Goal: Check status: Check status

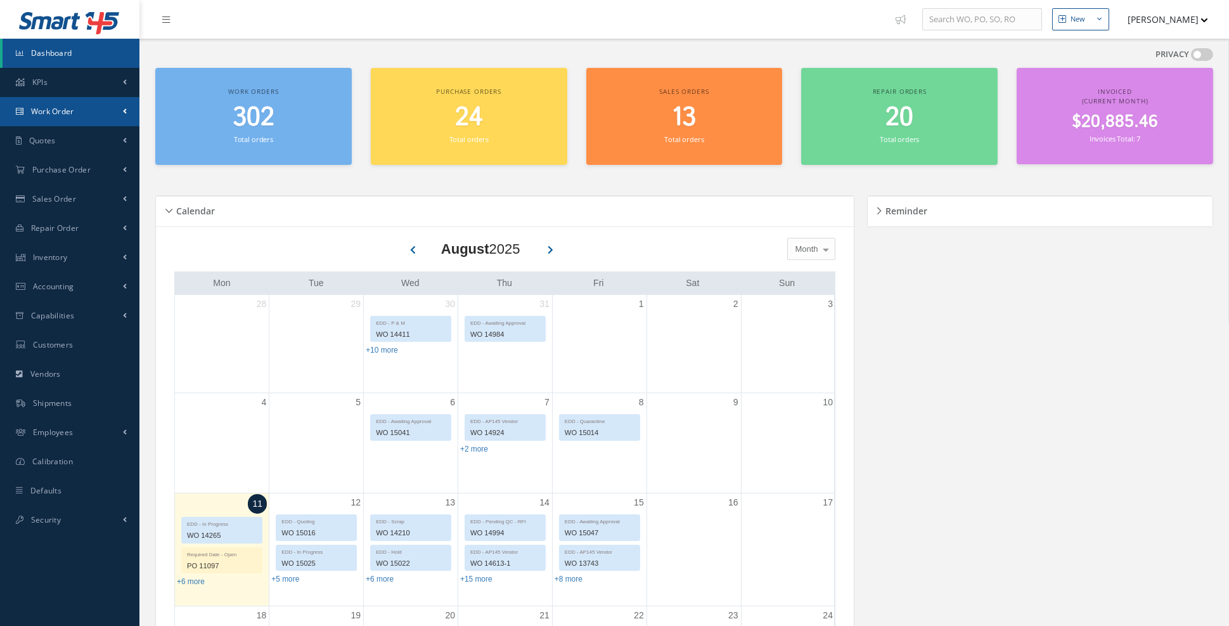
click at [57, 121] on link "Work Order" at bounding box center [69, 111] width 139 height 29
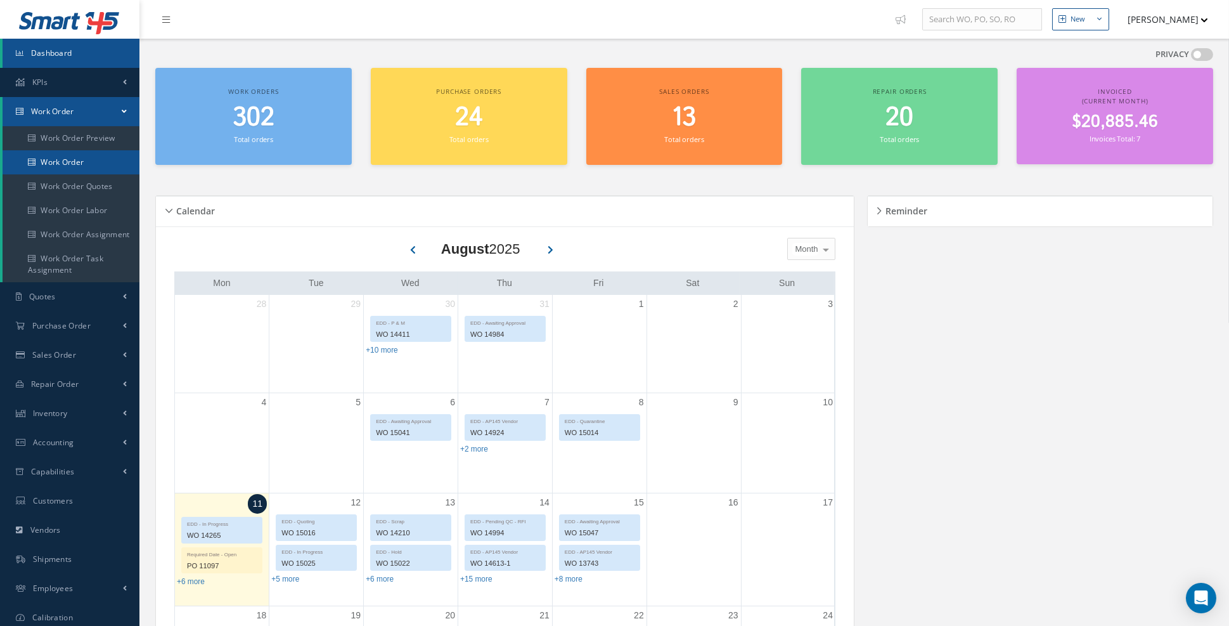
click at [74, 160] on link "Work Order" at bounding box center [71, 162] width 137 height 24
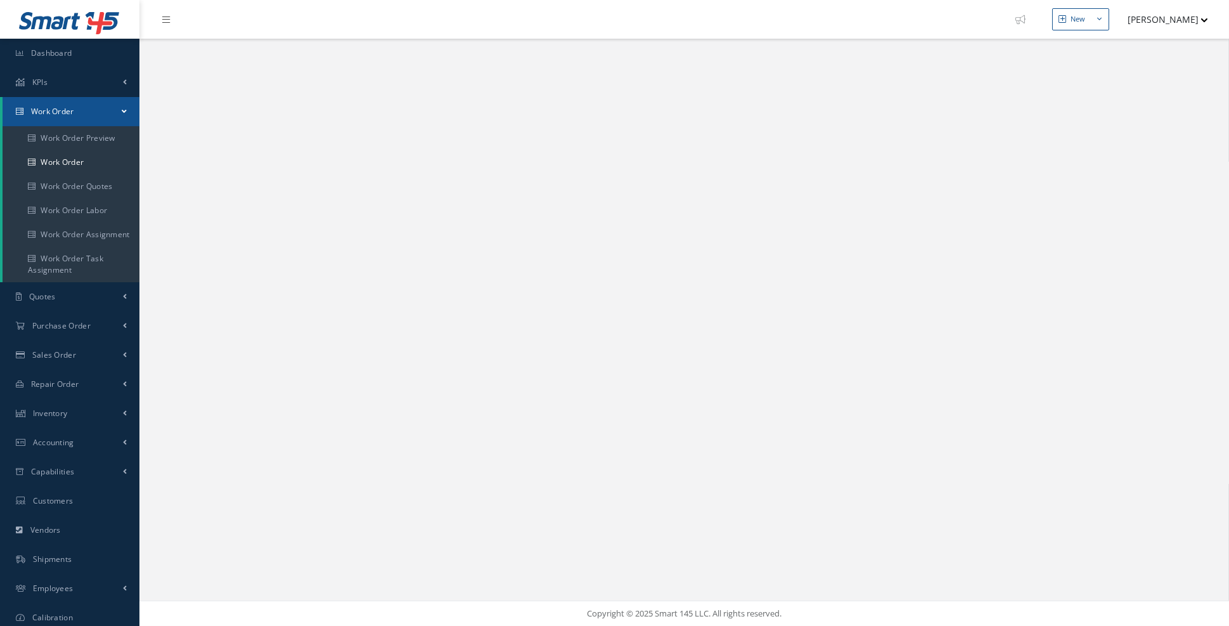
select select "25"
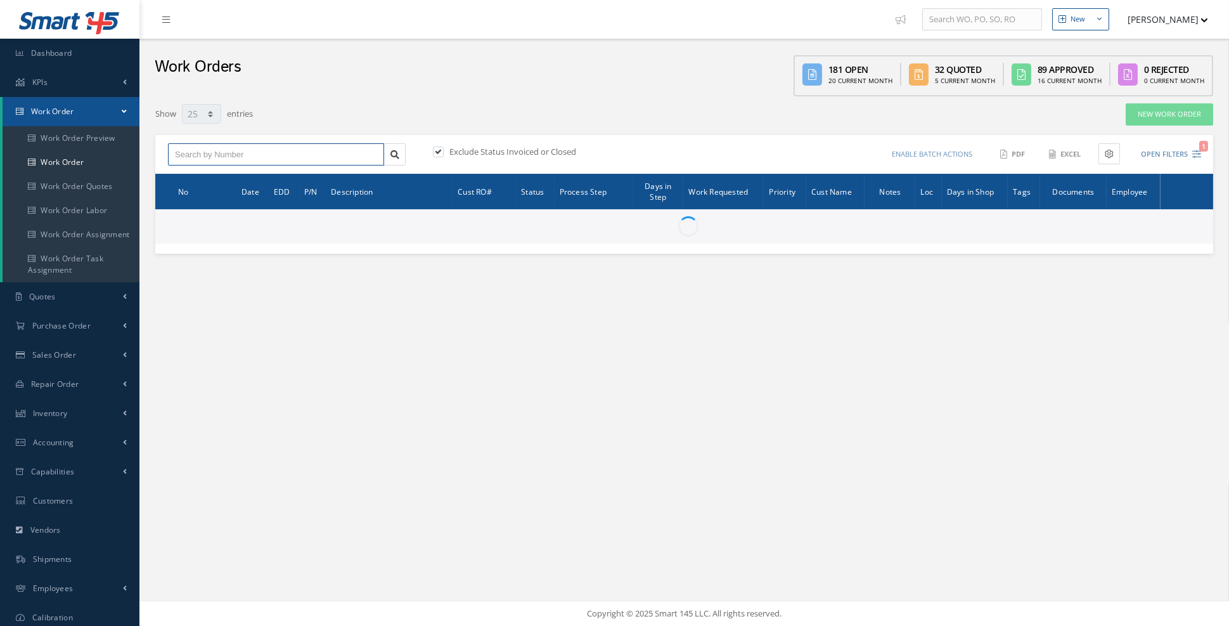
click at [224, 150] on input "text" at bounding box center [276, 154] width 216 height 23
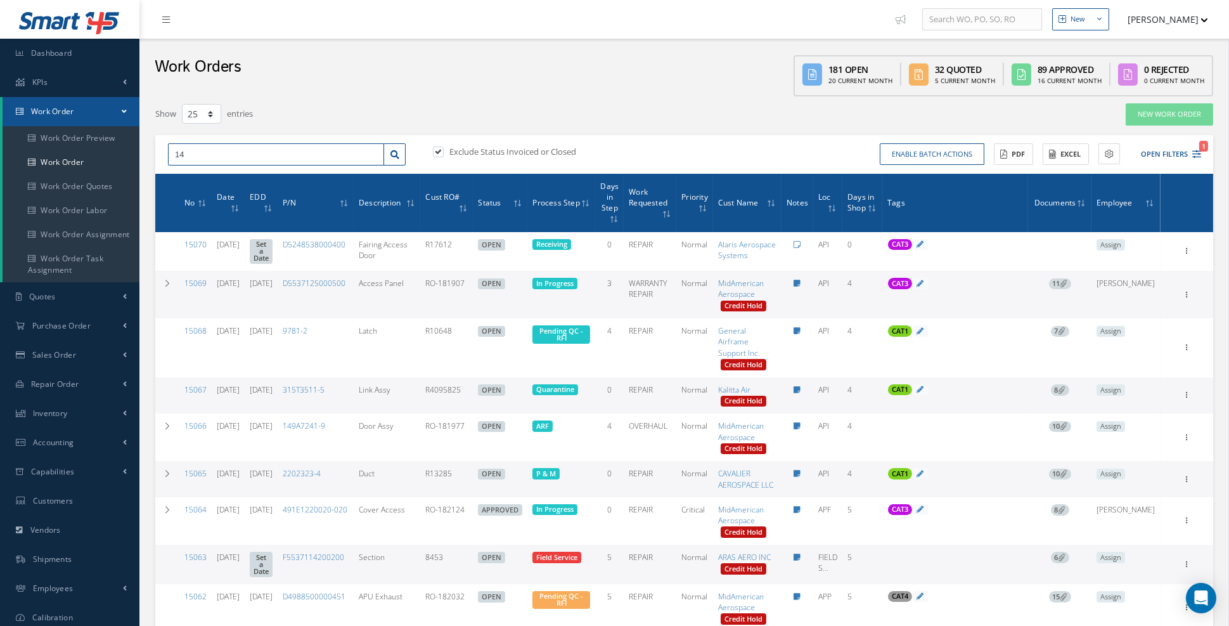
type input "1"
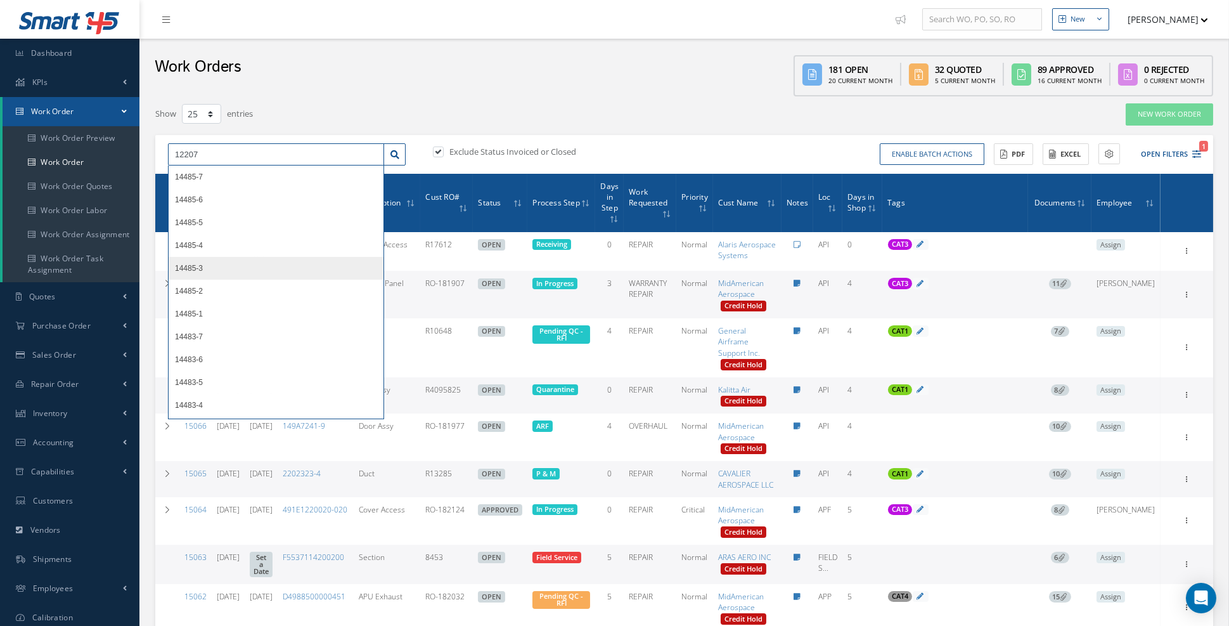
type input "12207"
